Goal: Information Seeking & Learning: Learn about a topic

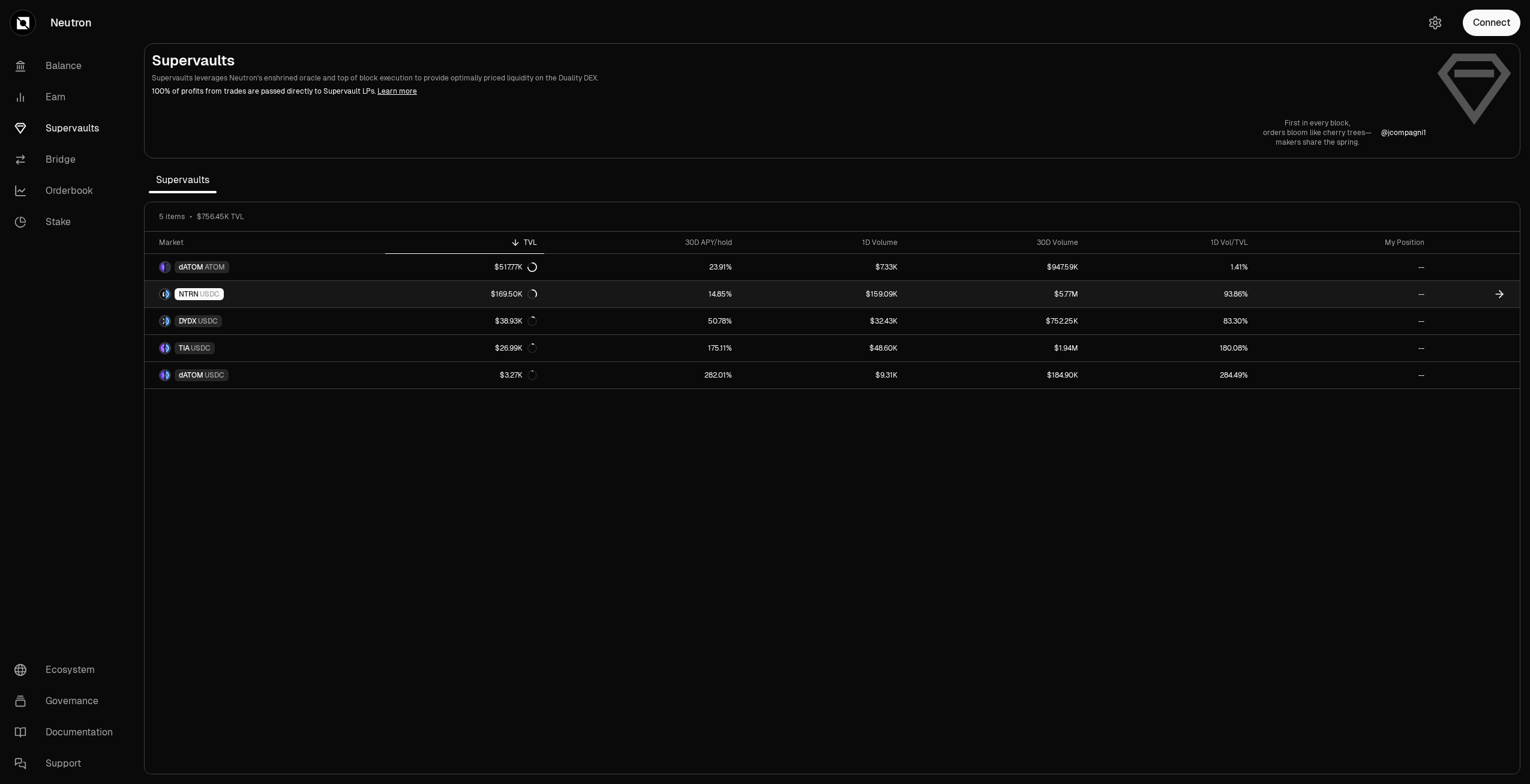
click at [369, 294] on link "NTRN USDC" at bounding box center [265, 294] width 241 height 27
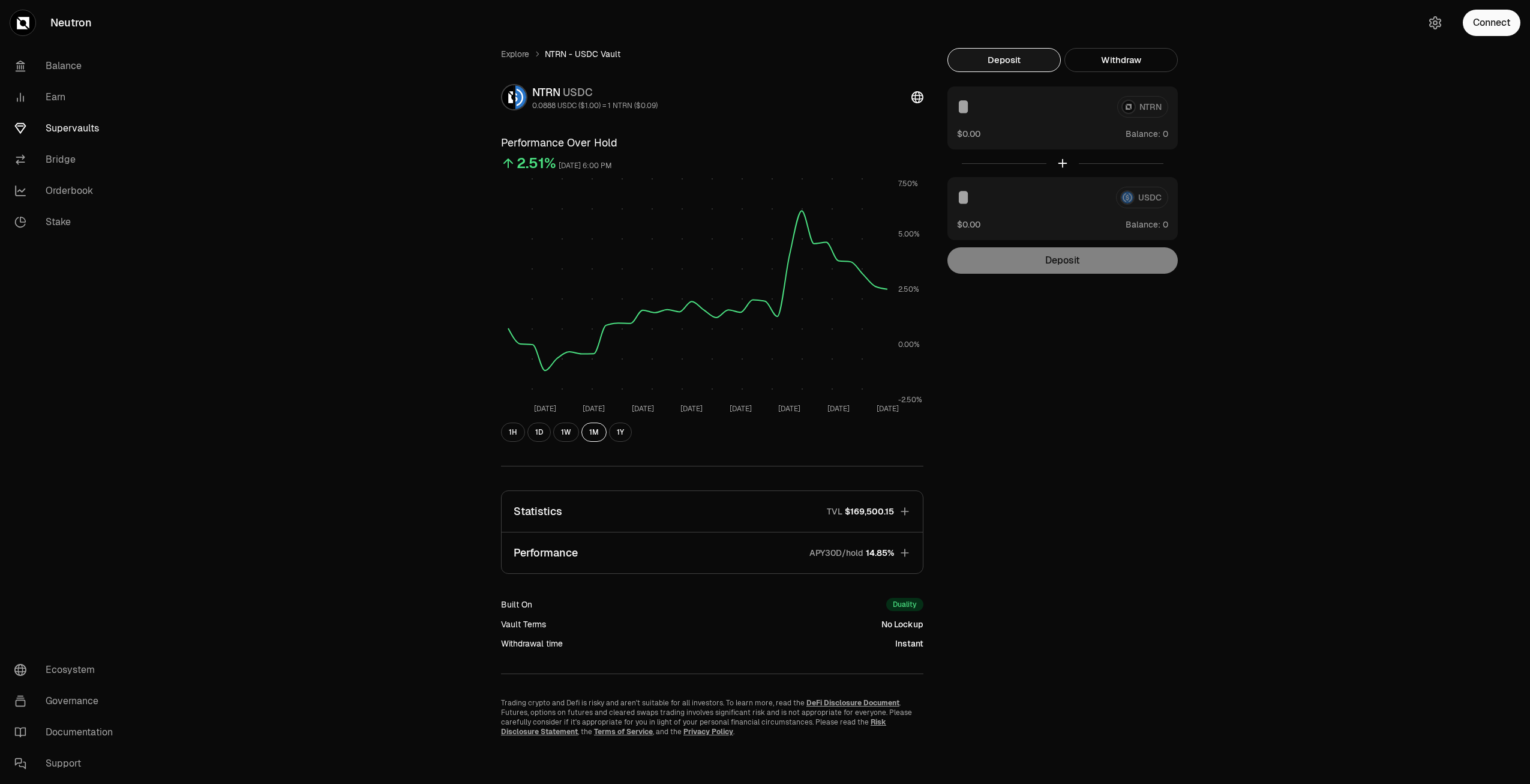
click at [997, 383] on div "Explore NTRN - USDC Vault NTRN USDC 0.0888 USDC ($1.00) = 1 NTRN ($0.09) Perfor…" at bounding box center [832, 392] width 691 height 688
click at [905, 555] on icon "button" at bounding box center [905, 553] width 12 height 12
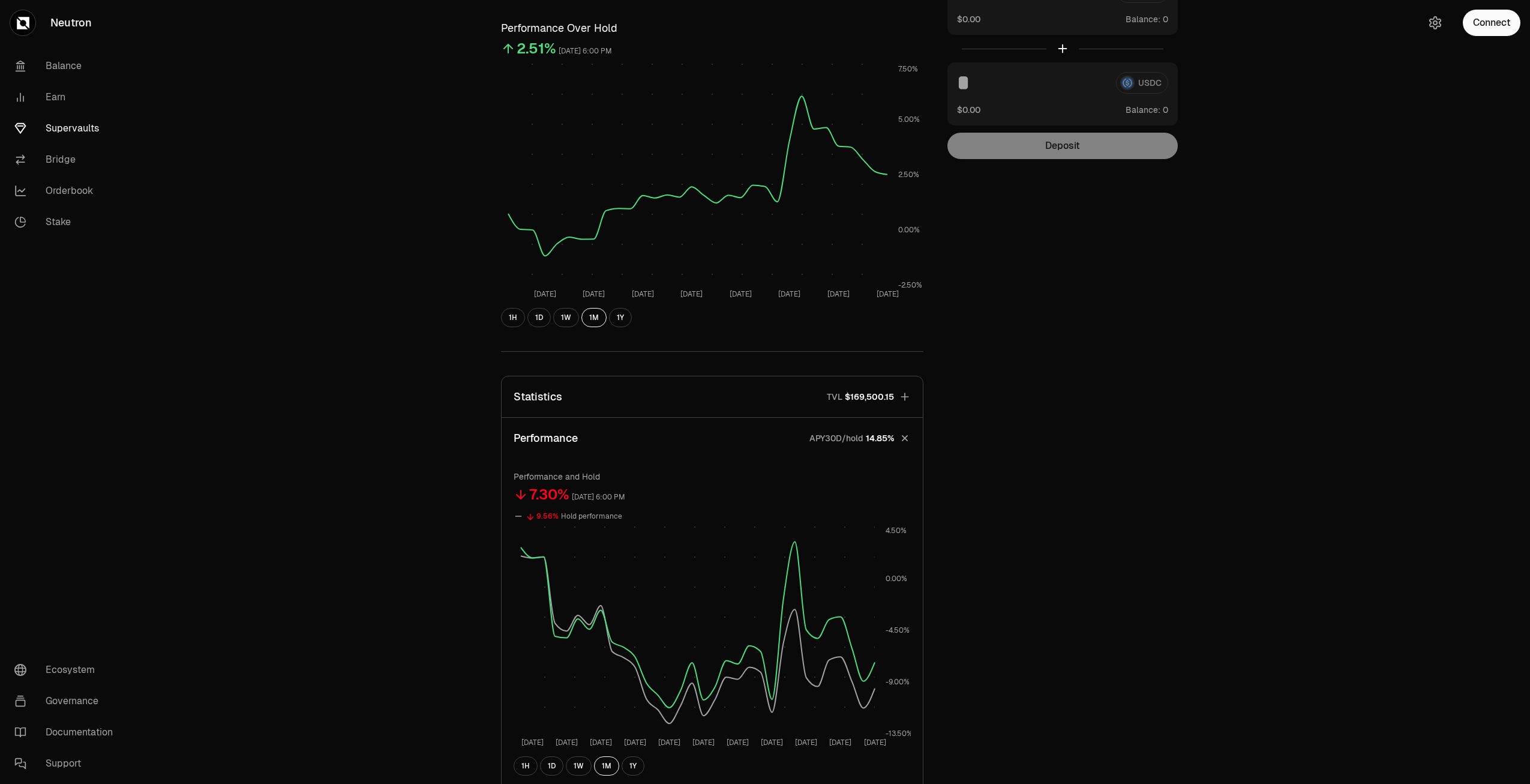
scroll to position [120, 0]
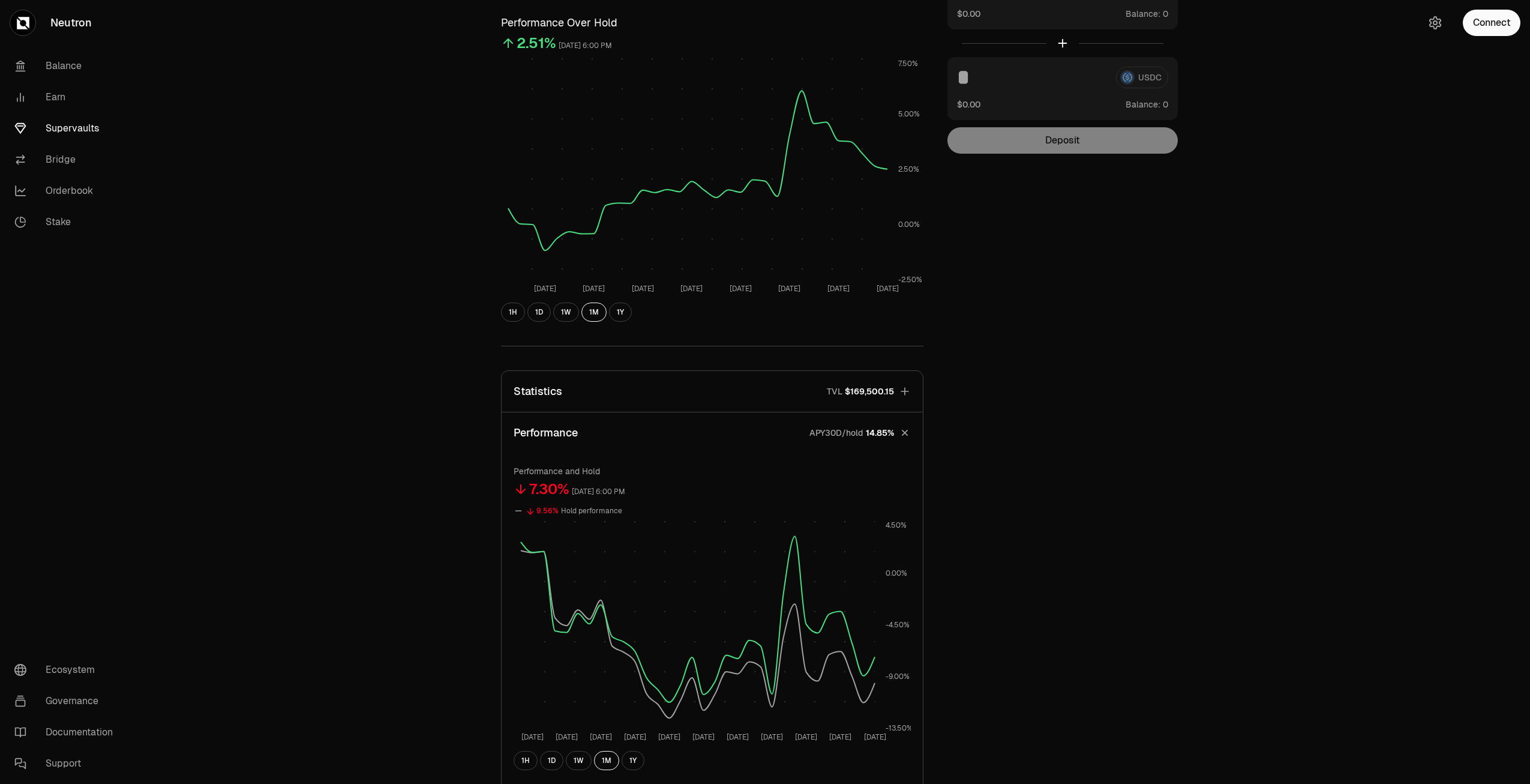
click at [892, 440] on button "Performance APY30D/hold 14.85%" at bounding box center [712, 433] width 421 height 41
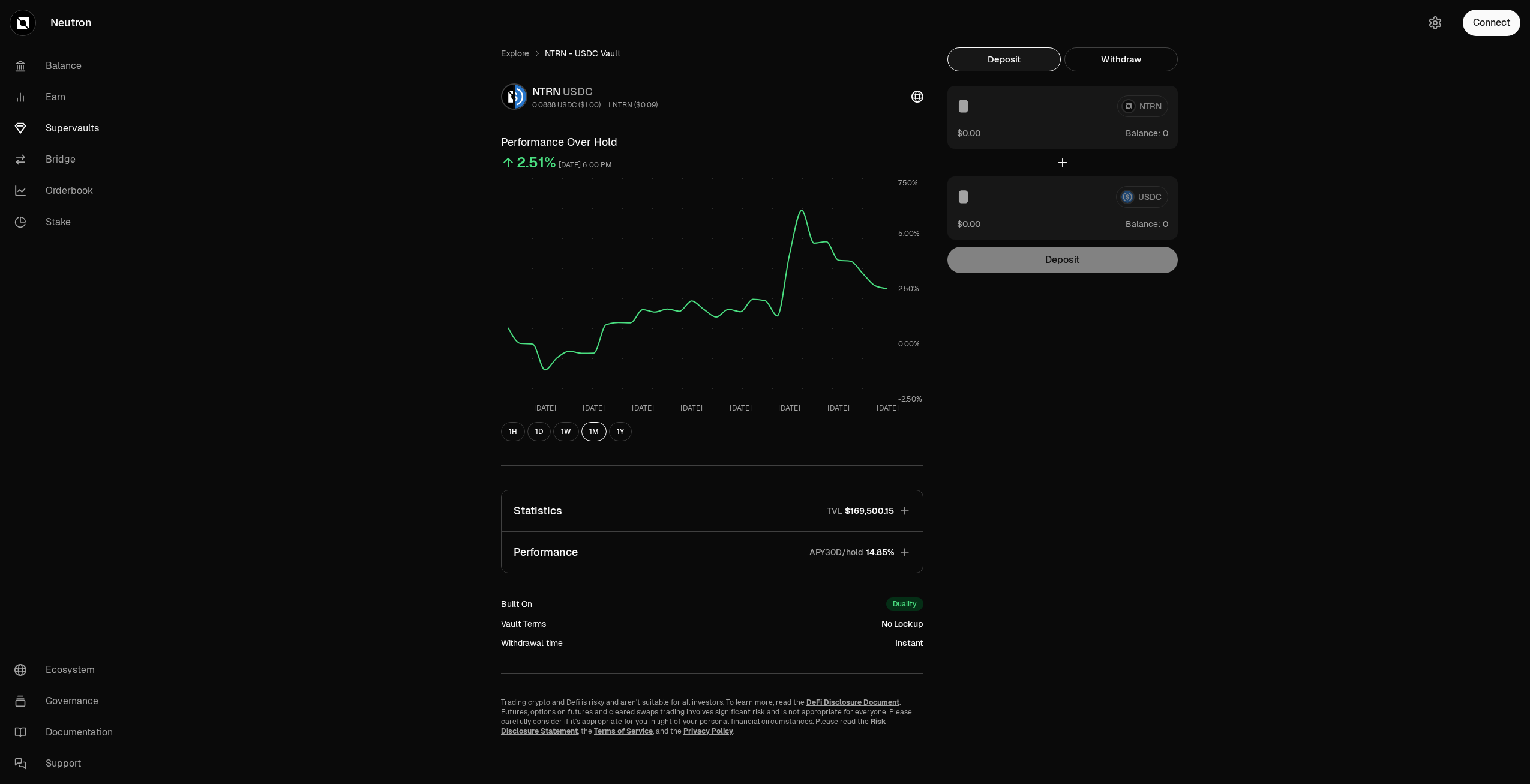
click at [894, 557] on span "14.85%" at bounding box center [880, 552] width 28 height 12
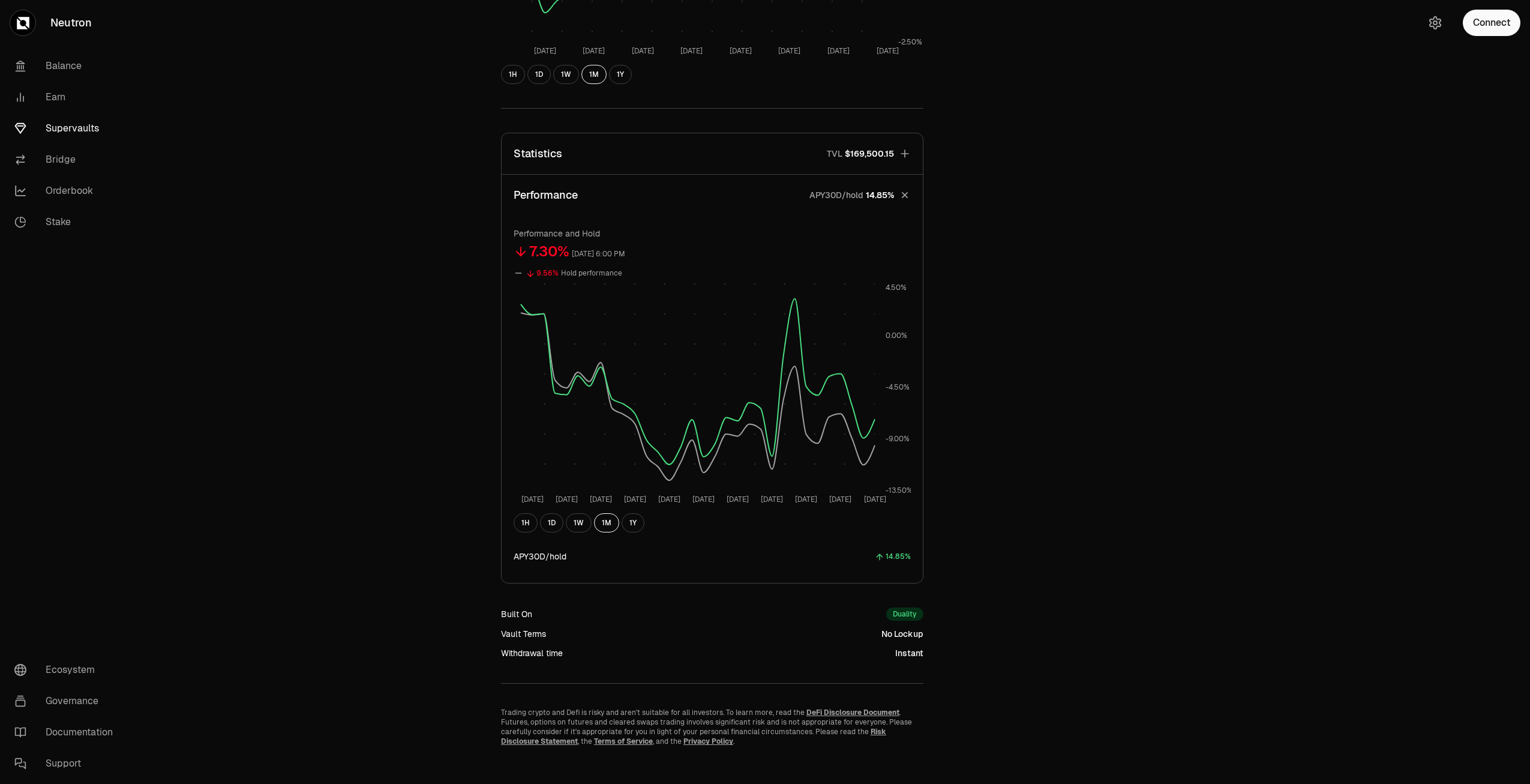
scroll to position [368, 0]
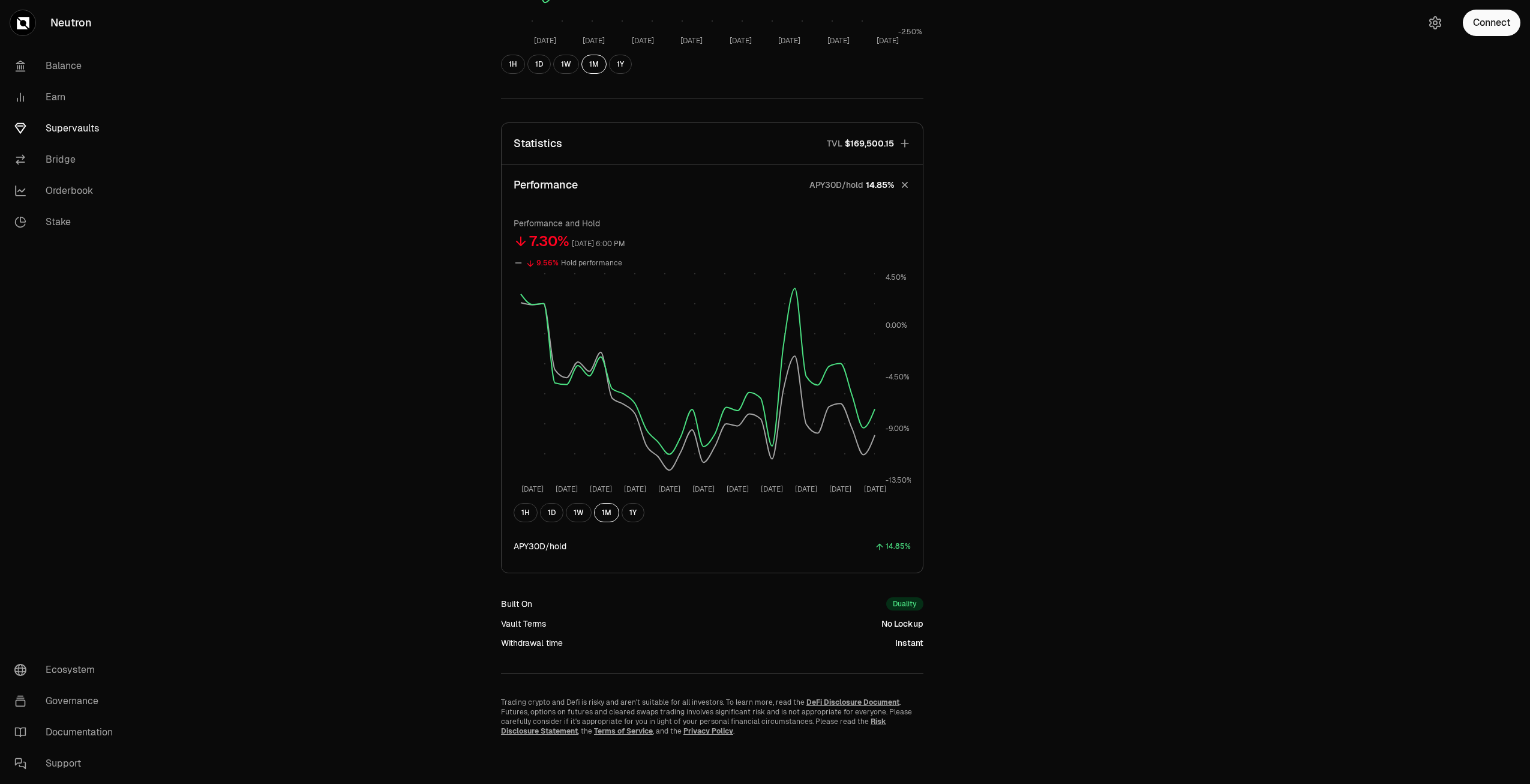
click at [865, 178] on button "Performance APY30D/hold 14.85%" at bounding box center [712, 185] width 421 height 41
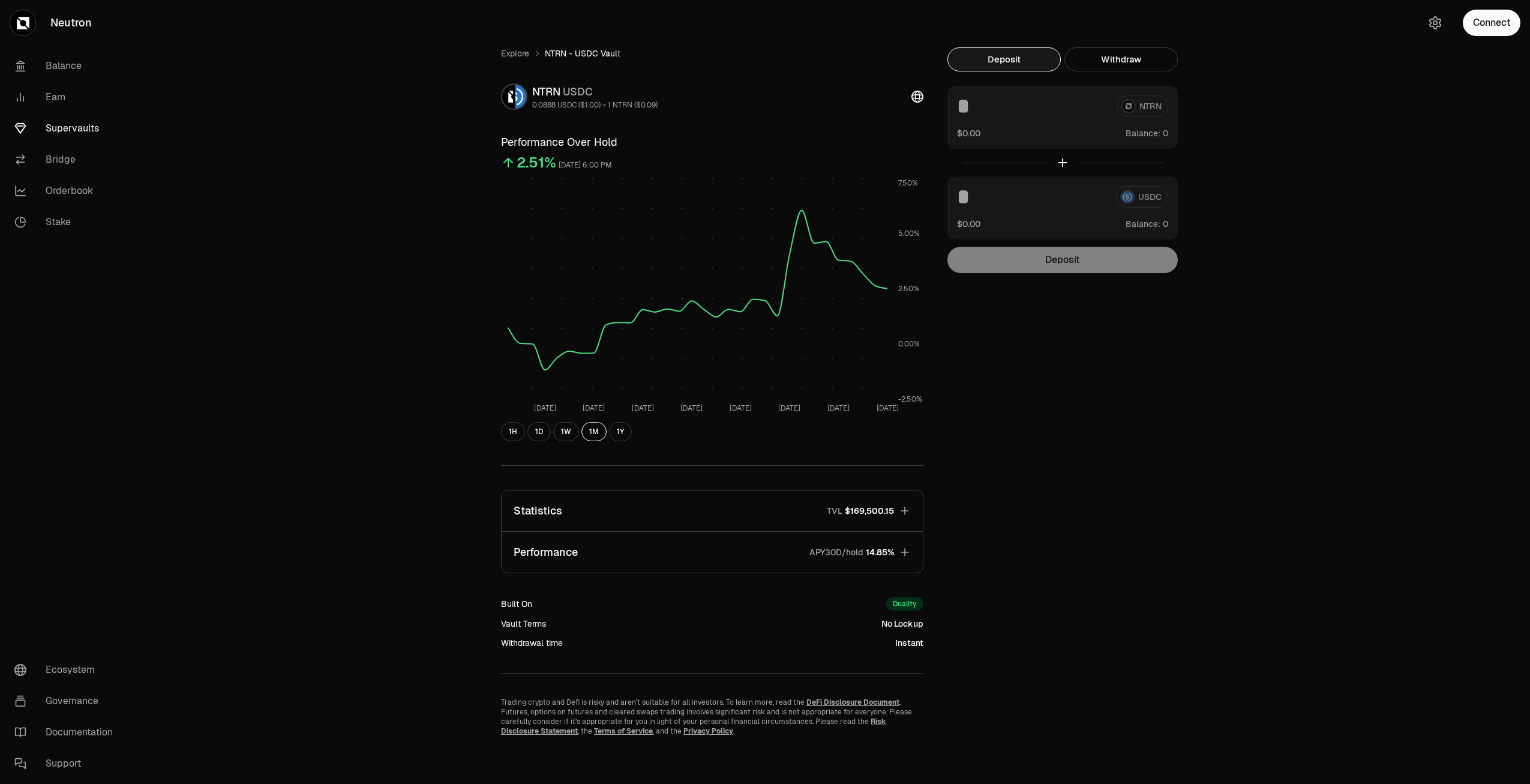
scroll to position [0, 0]
click at [342, 695] on div "Explore NTRN - USDC Vault NTRN USDC 0.0888 USDC ($1.00) = 1 NTRN ($0.09) Perfor…" at bounding box center [832, 392] width 1395 height 784
click at [527, 57] on link "Explore" at bounding box center [515, 54] width 28 height 12
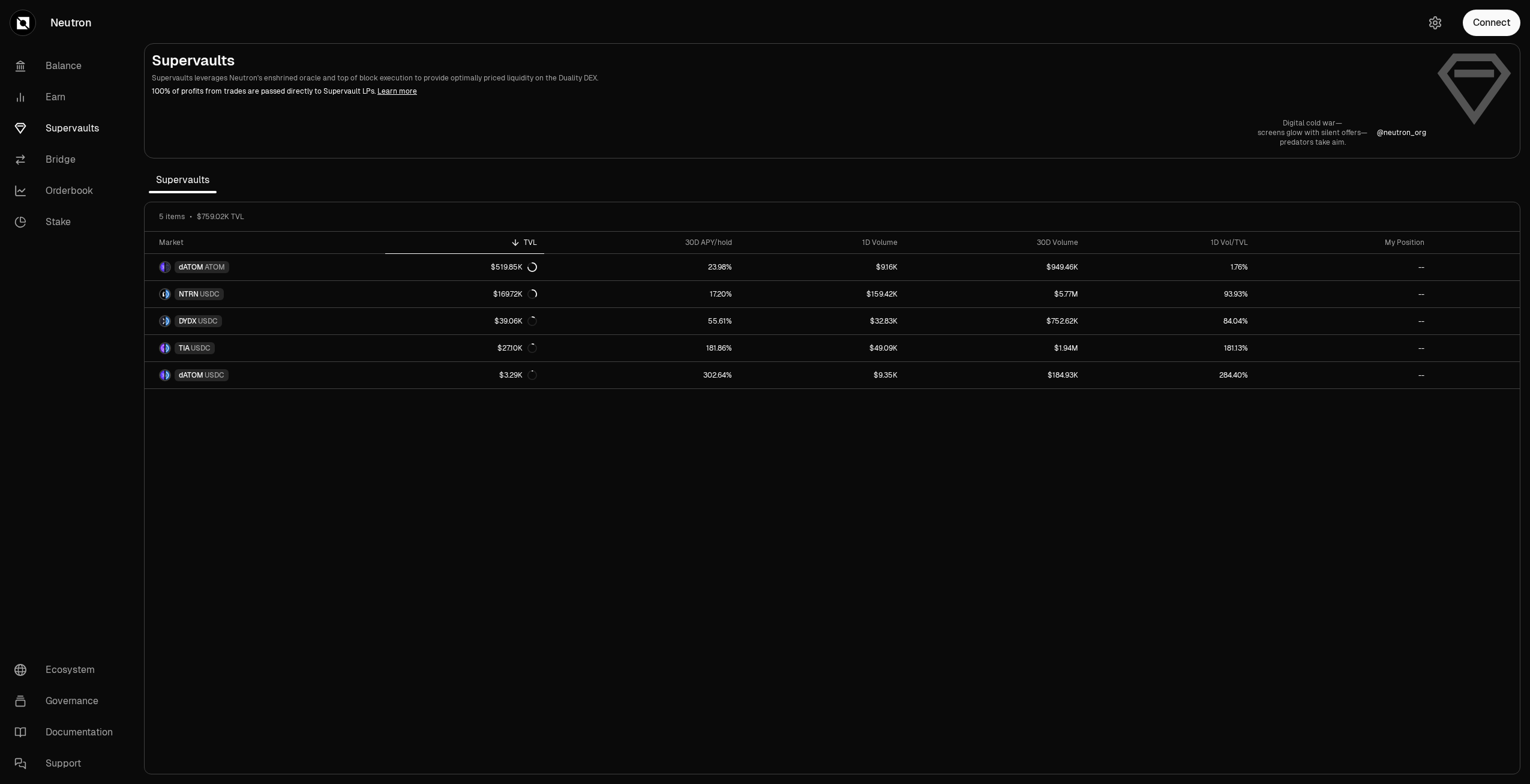
click at [914, 465] on div "Market TVL 30D APY/hold 1D Volume 30D Volume 1D Vol/TVL My Position dATOM ATOM …" at bounding box center [832, 503] width 1375 height 542
click at [42, 96] on link "Earn" at bounding box center [66, 96] width 125 height 31
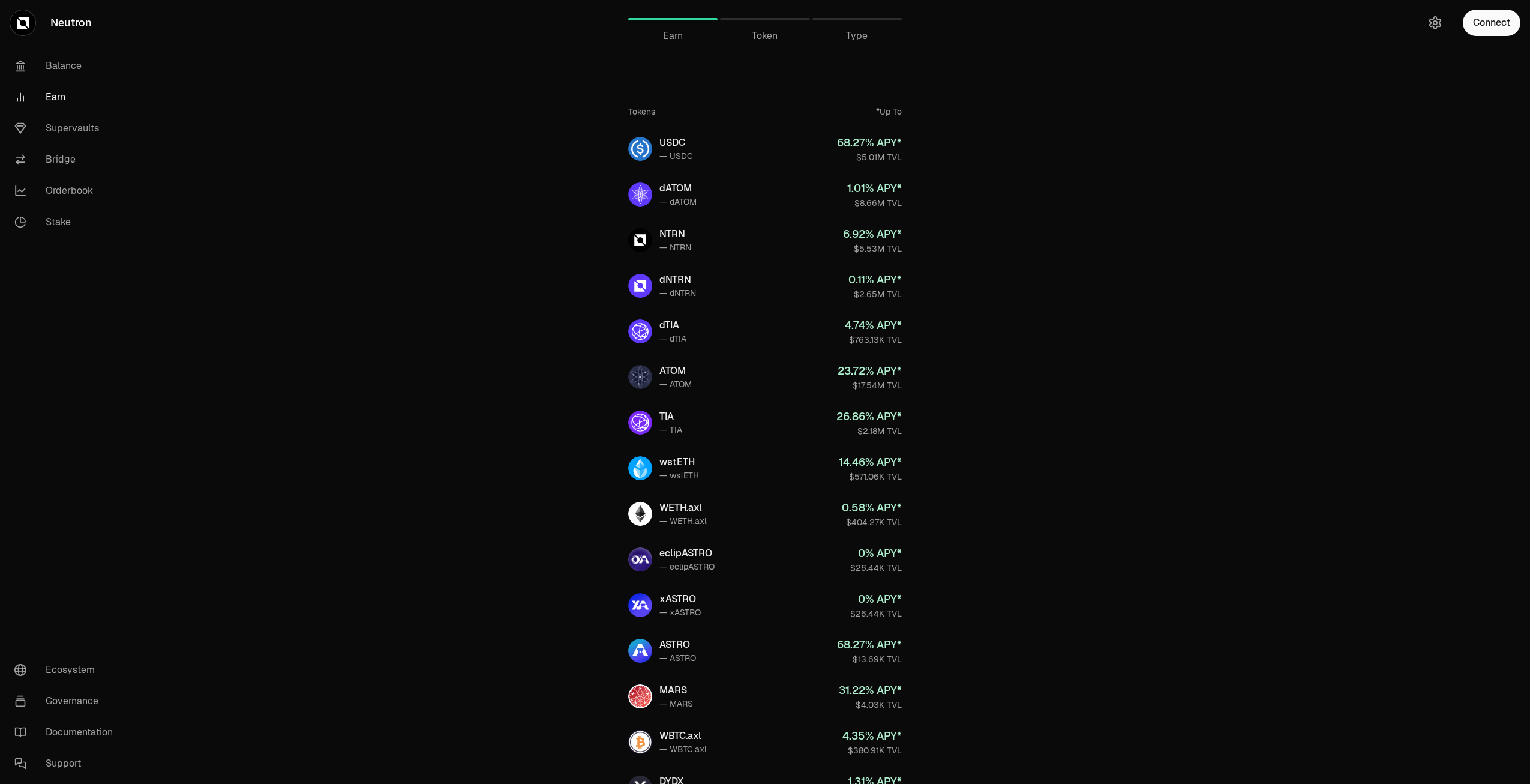
click at [887, 111] on div "*Up To" at bounding box center [888, 111] width 26 height 12
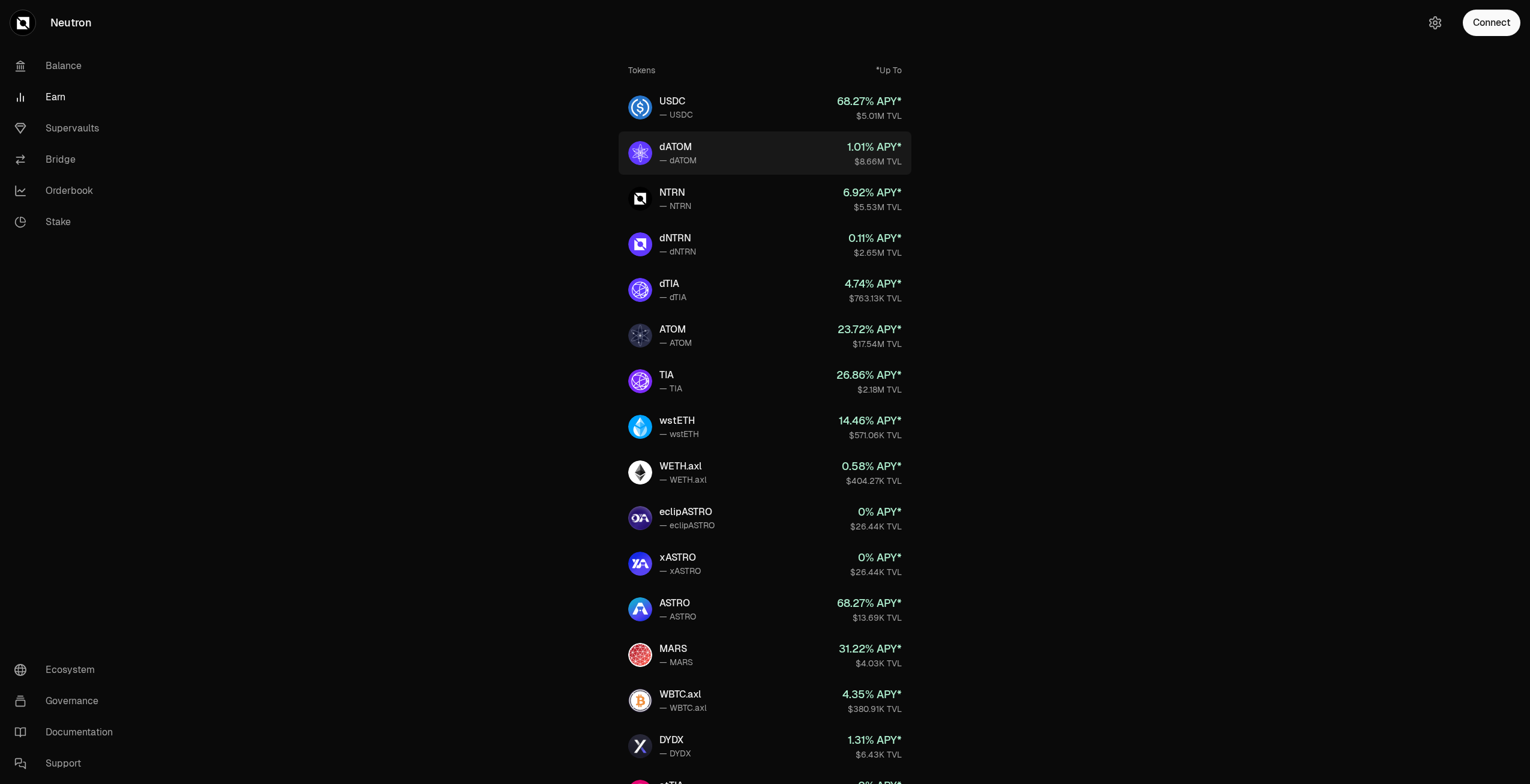
scroll to position [40, 0]
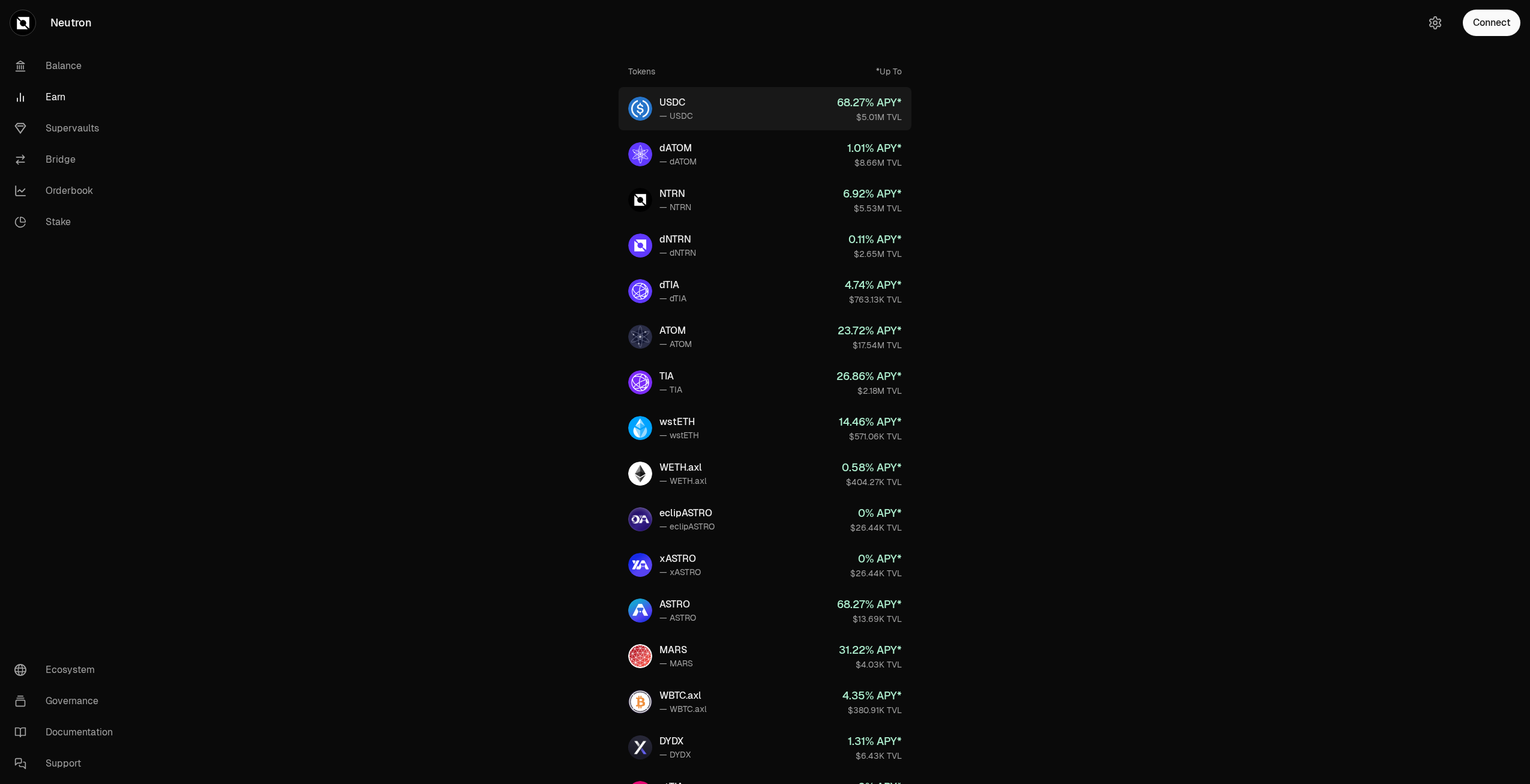
click at [772, 116] on link "USDC — USDC 68.27 % APY* $5.01M TVL" at bounding box center [765, 108] width 293 height 43
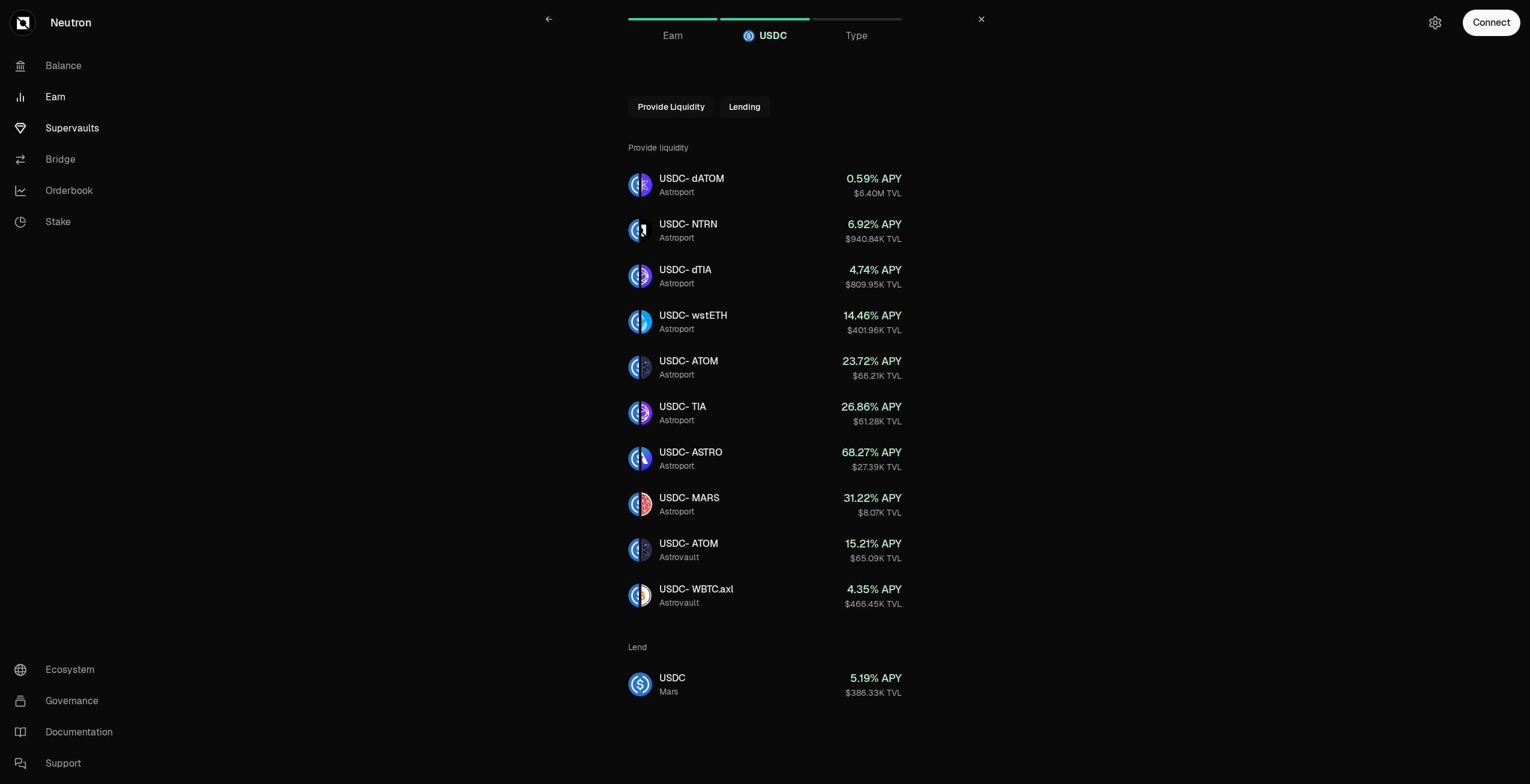
click at [81, 123] on link "Supervaults" at bounding box center [66, 127] width 125 height 31
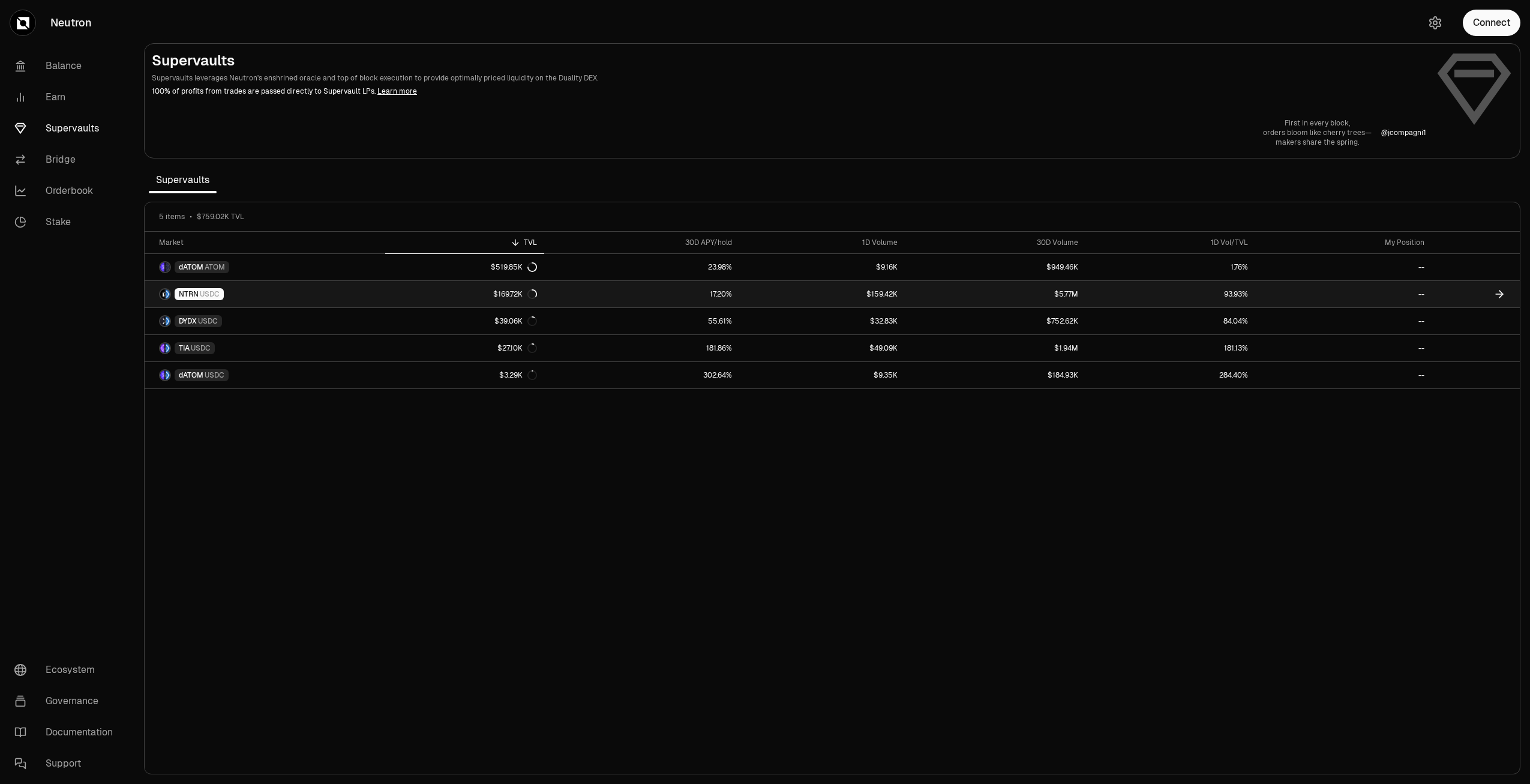
click at [304, 289] on link "NTRN USDC" at bounding box center [265, 294] width 241 height 27
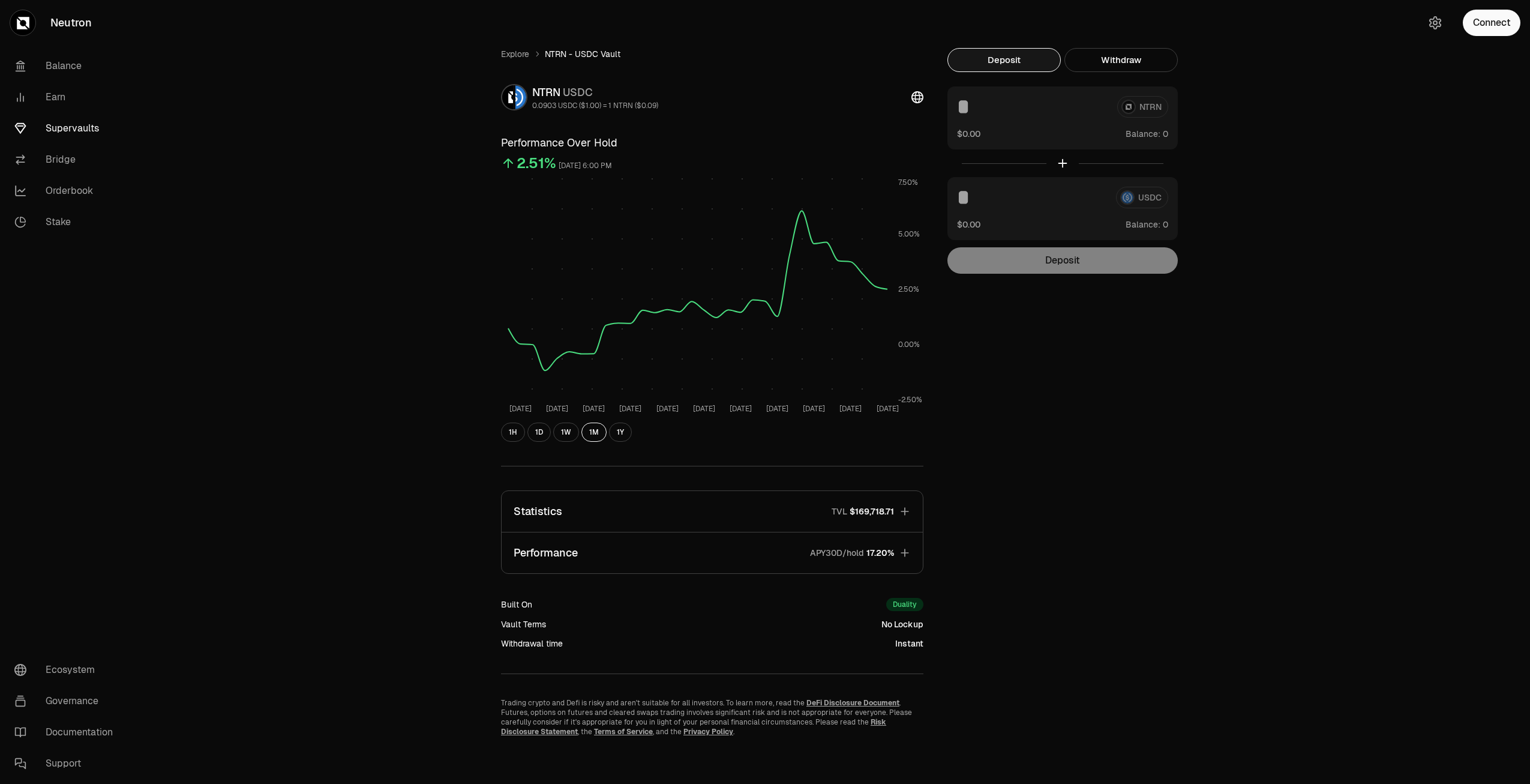
click at [902, 518] on button "Statistics TVL $169,718.71" at bounding box center [712, 511] width 421 height 41
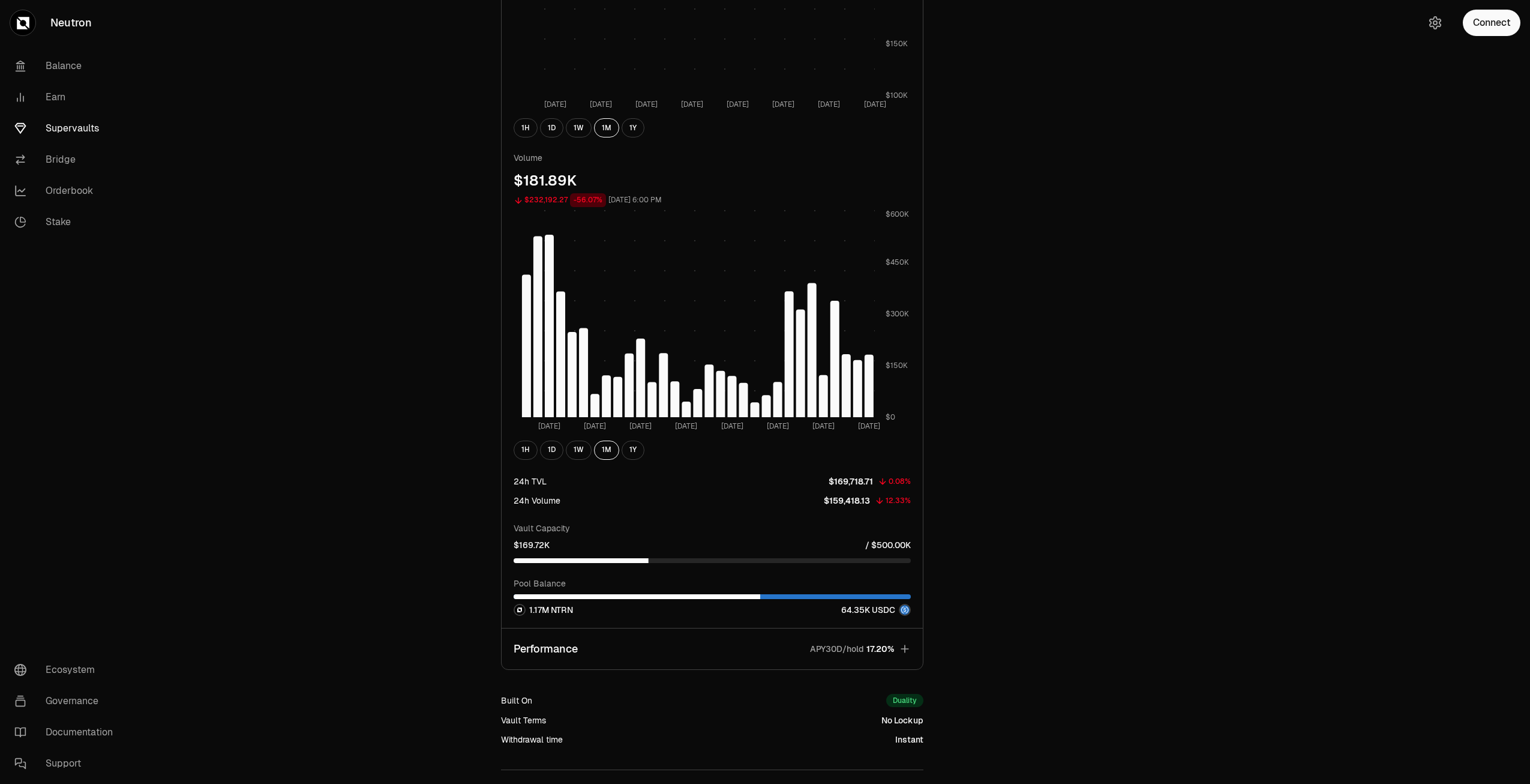
scroll to position [720, 0]
